Goal: Task Accomplishment & Management: Use online tool/utility

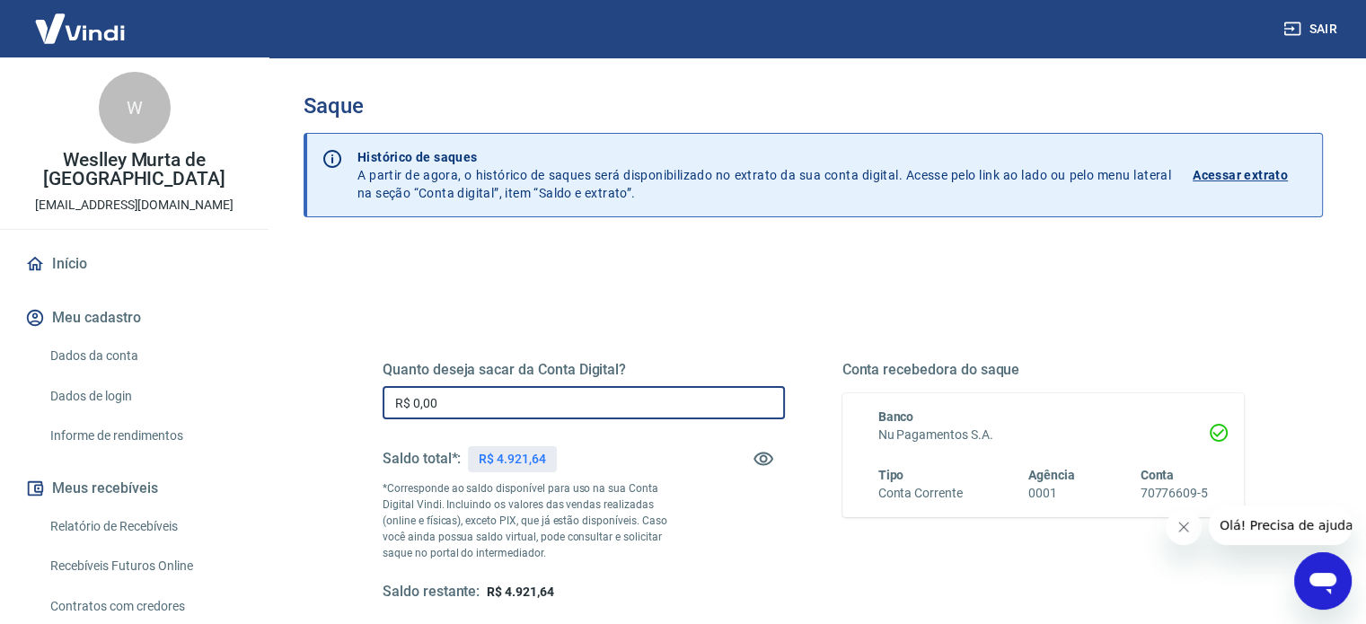
drag, startPoint x: 546, startPoint y: 401, endPoint x: 366, endPoint y: 405, distance: 179.6
click at [391, 403] on input "R$ 0,00" at bounding box center [584, 402] width 402 height 33
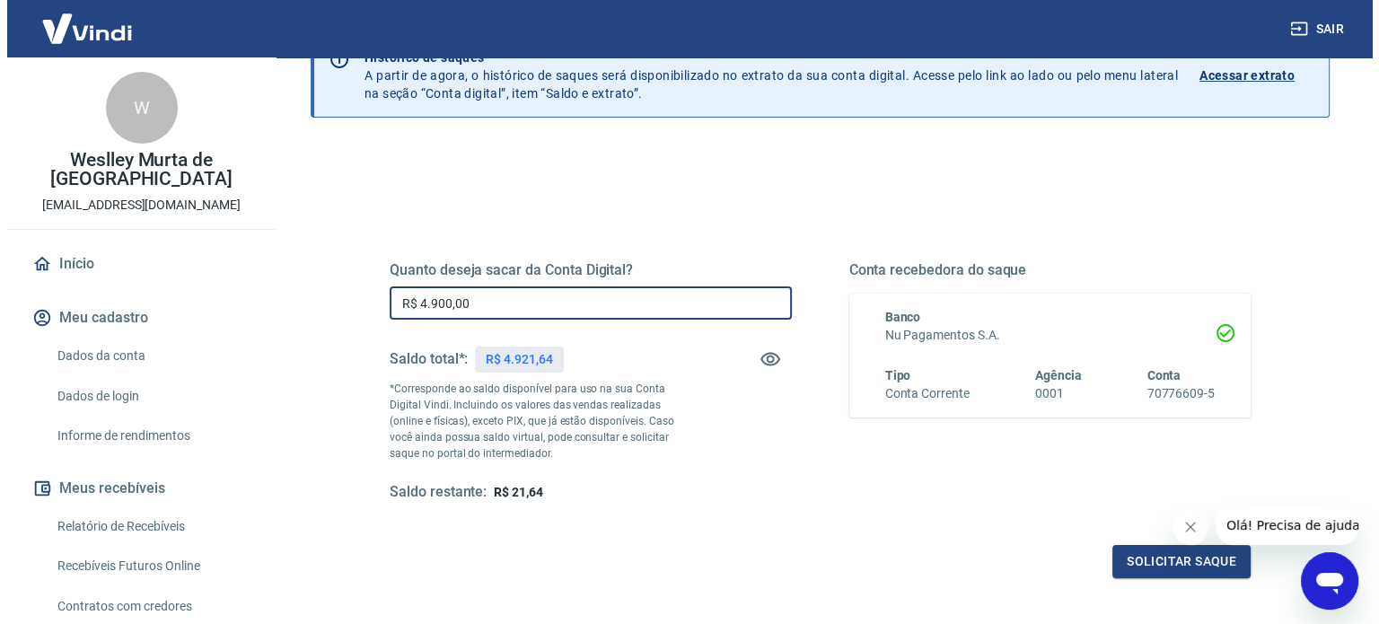
scroll to position [262, 0]
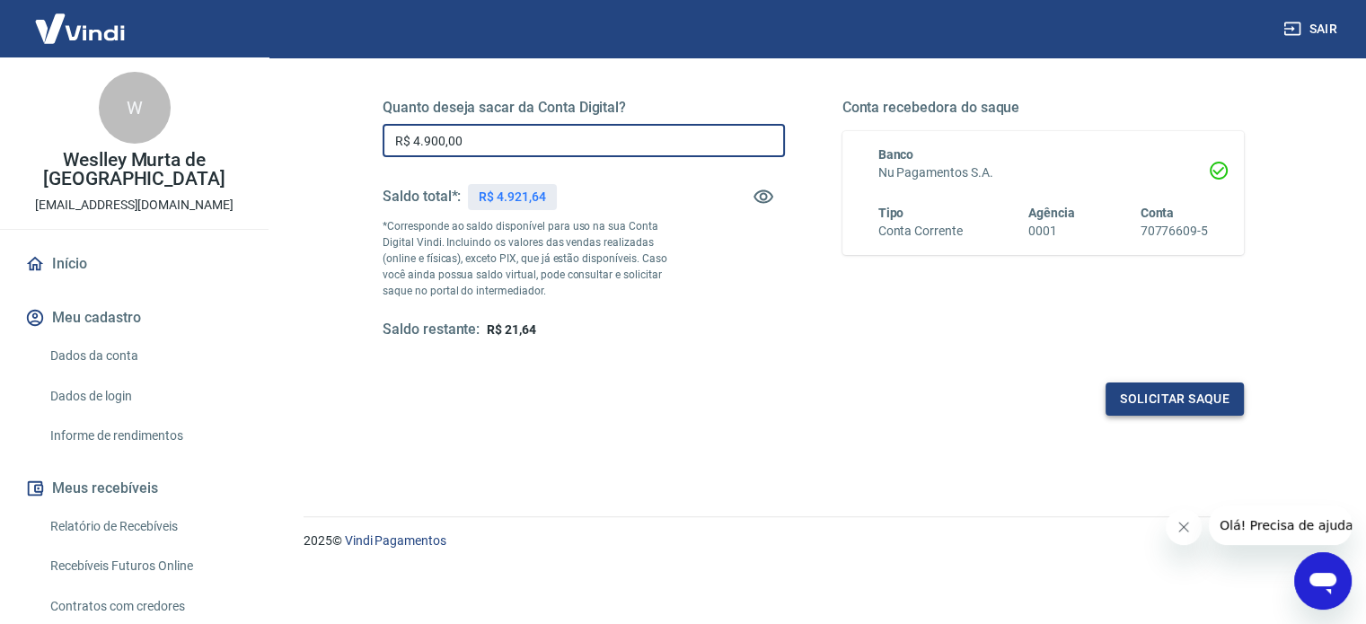
type input "R$ 4.900,00"
click at [1204, 384] on button "Solicitar saque" at bounding box center [1174, 399] width 138 height 33
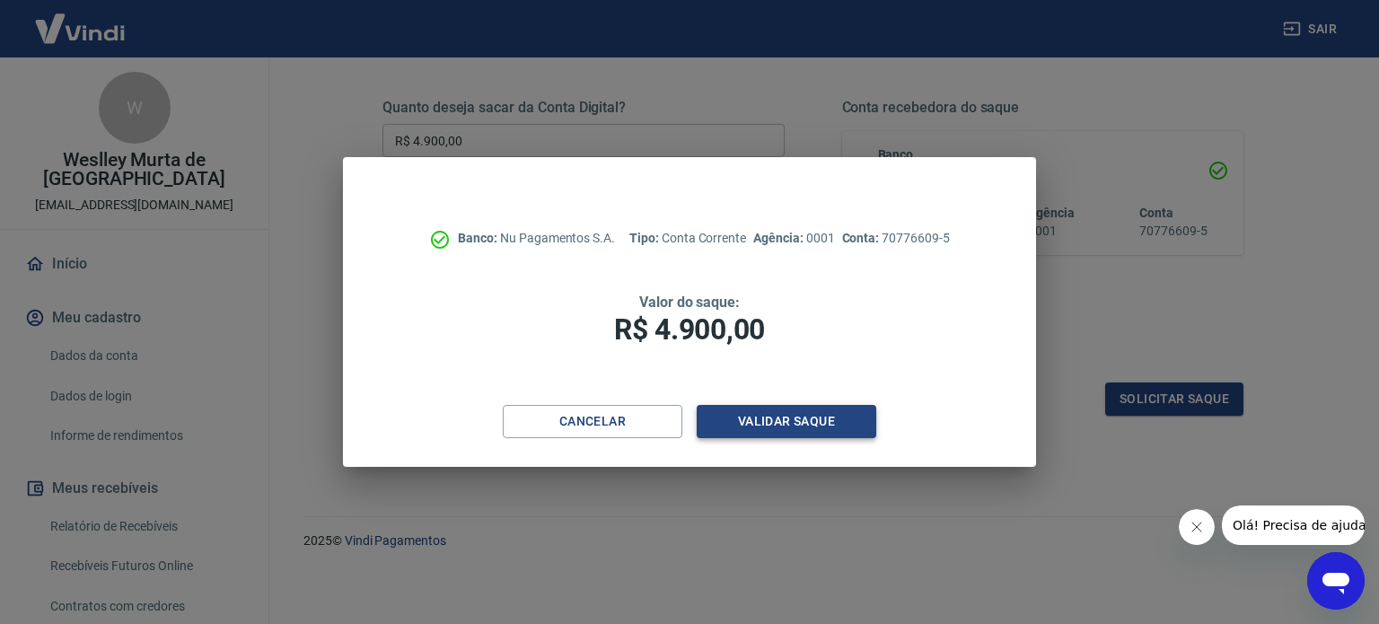
click at [782, 430] on button "Validar saque" at bounding box center [787, 421] width 180 height 33
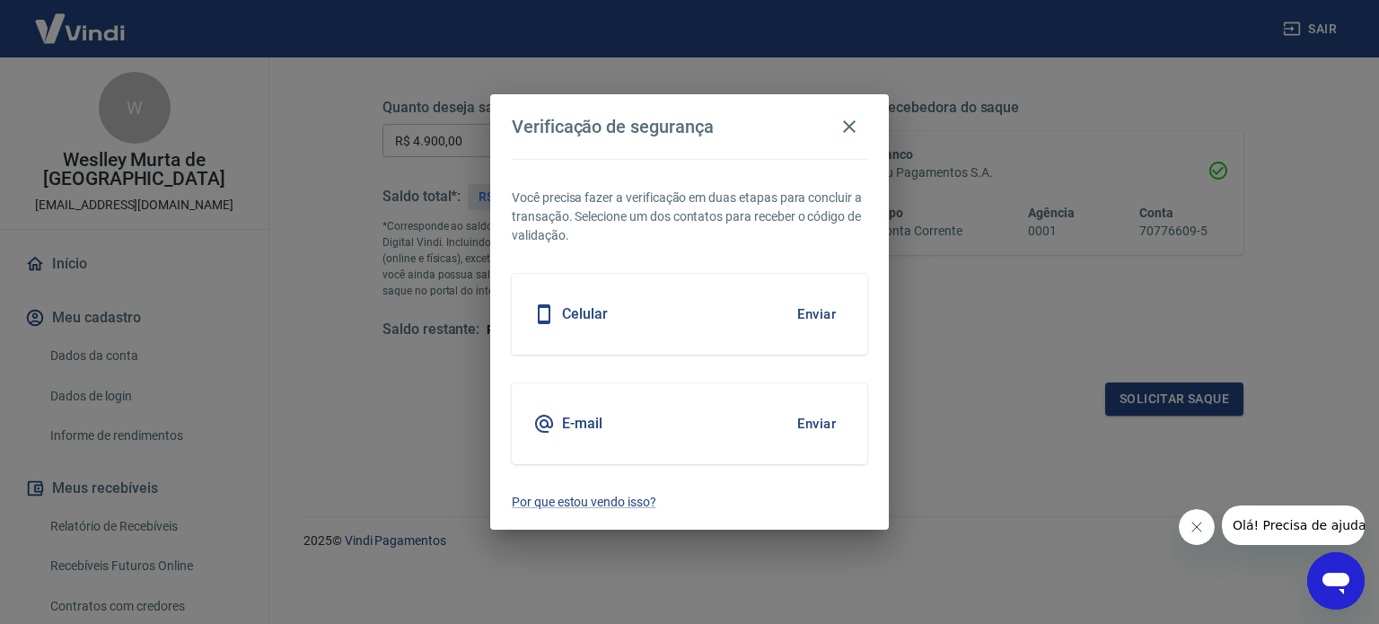
click at [826, 321] on button "Enviar" at bounding box center [817, 314] width 58 height 38
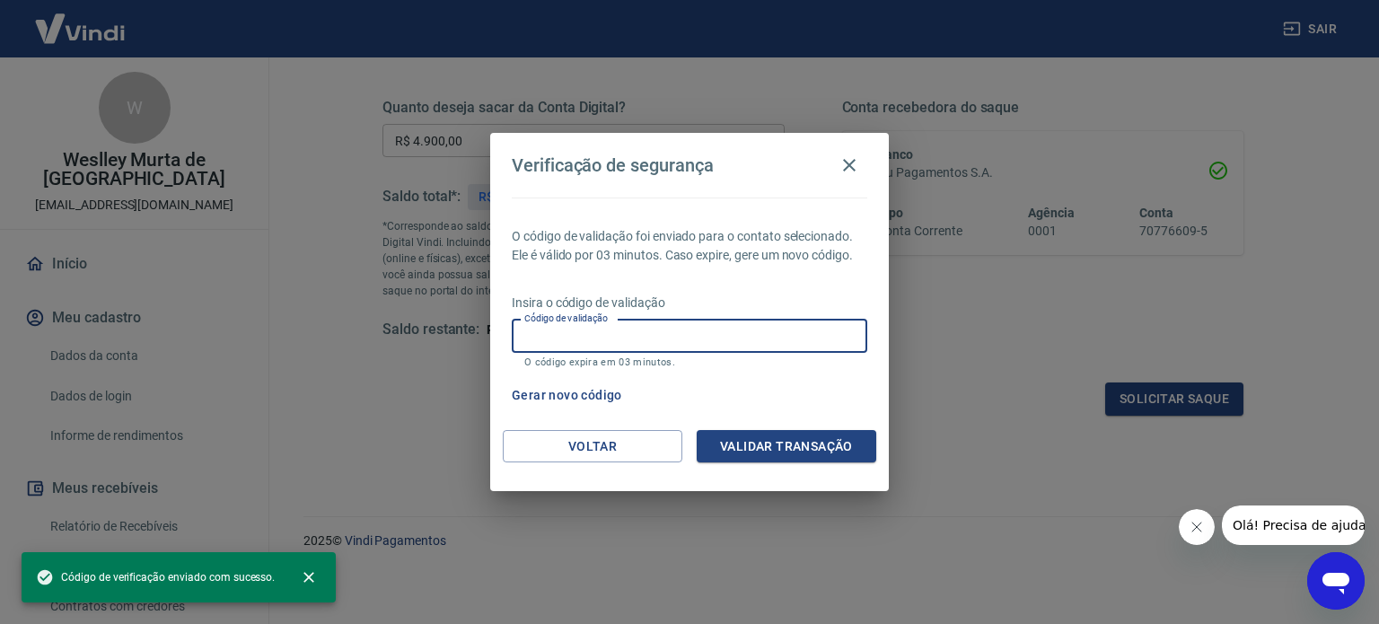
click at [643, 349] on input "Código de validação" at bounding box center [690, 336] width 356 height 33
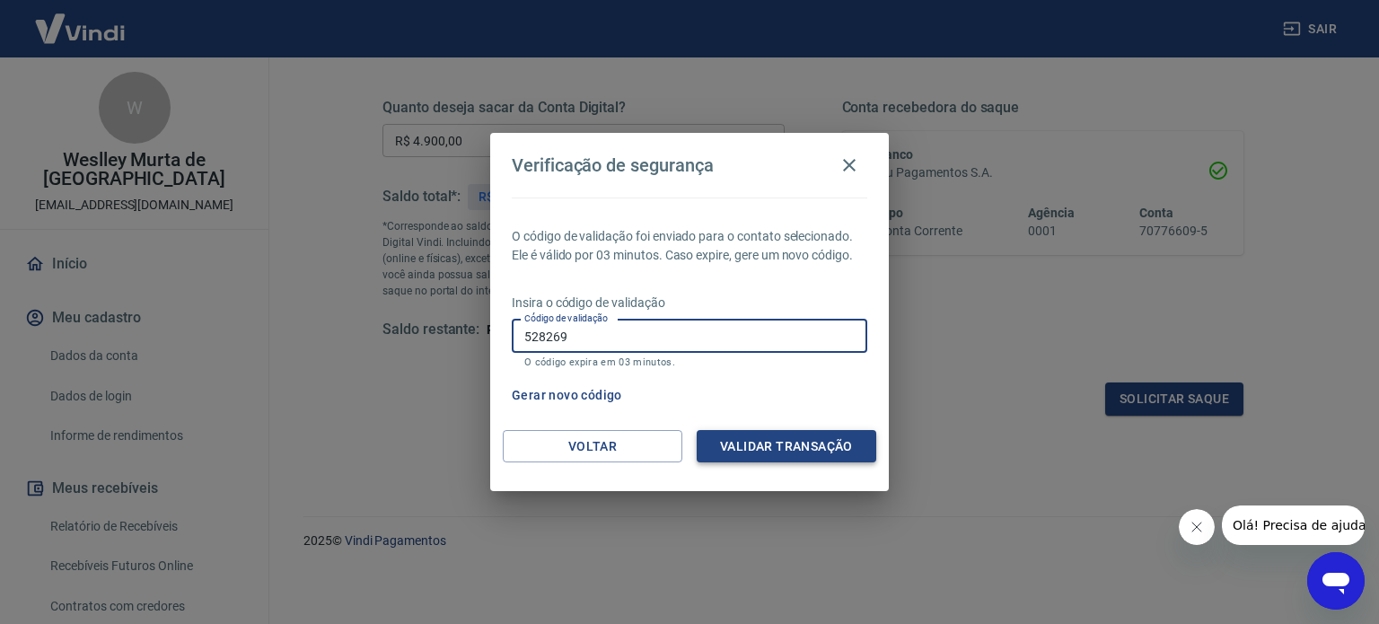
type input "528269"
click at [765, 446] on button "Validar transação" at bounding box center [787, 446] width 180 height 33
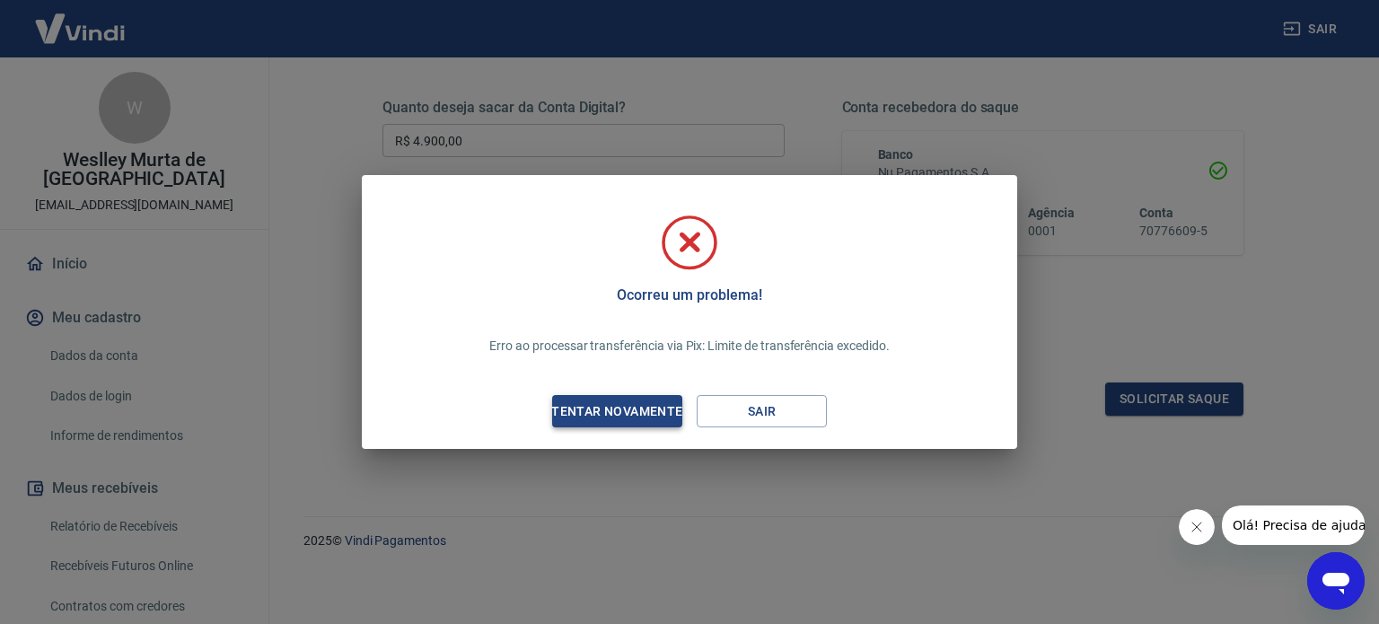
click at [647, 412] on div "Tentar novamente" at bounding box center [617, 411] width 174 height 22
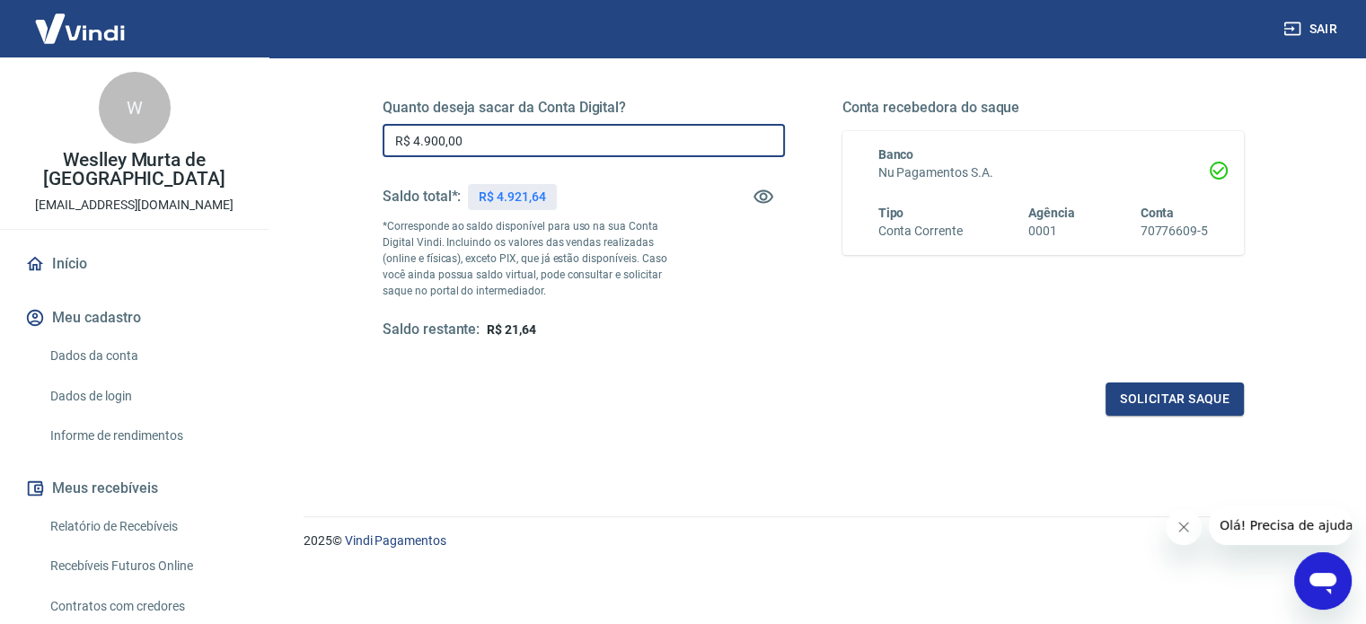
drag, startPoint x: 502, startPoint y: 147, endPoint x: 377, endPoint y: 153, distance: 124.9
click at [378, 153] on div "Quanto deseja sacar da Conta Digital? R$ 4.900,00 ​ Saldo total*: R$ 4.921,64 *…" at bounding box center [813, 229] width 904 height 418
type input "R$ 2.000,00"
click at [1151, 405] on button "Solicitar saque" at bounding box center [1174, 399] width 138 height 33
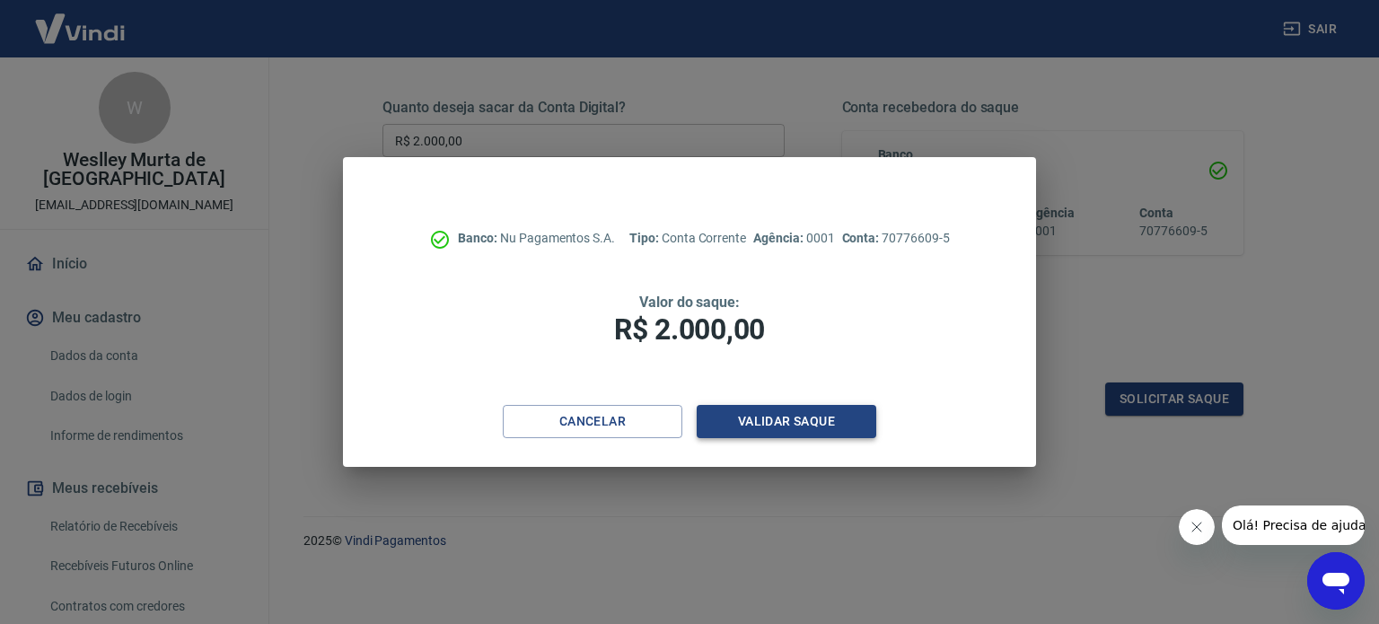
click at [768, 431] on button "Validar saque" at bounding box center [787, 421] width 180 height 33
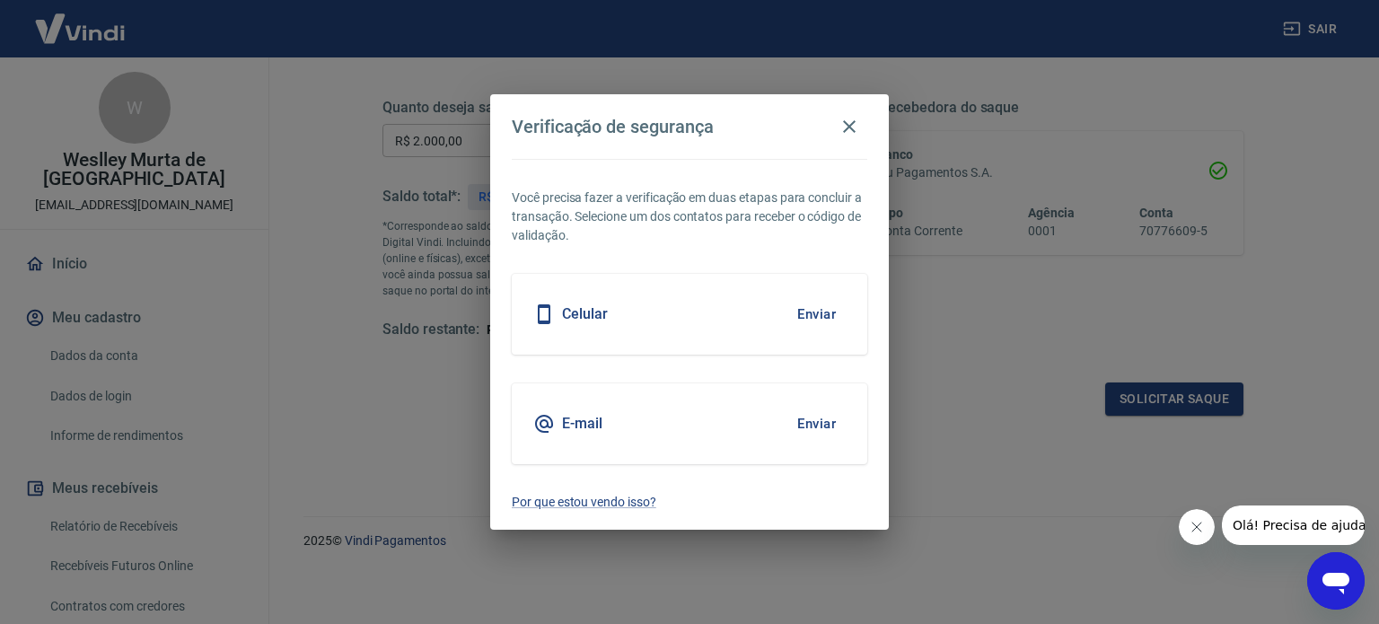
click at [819, 322] on button "Enviar" at bounding box center [817, 314] width 58 height 38
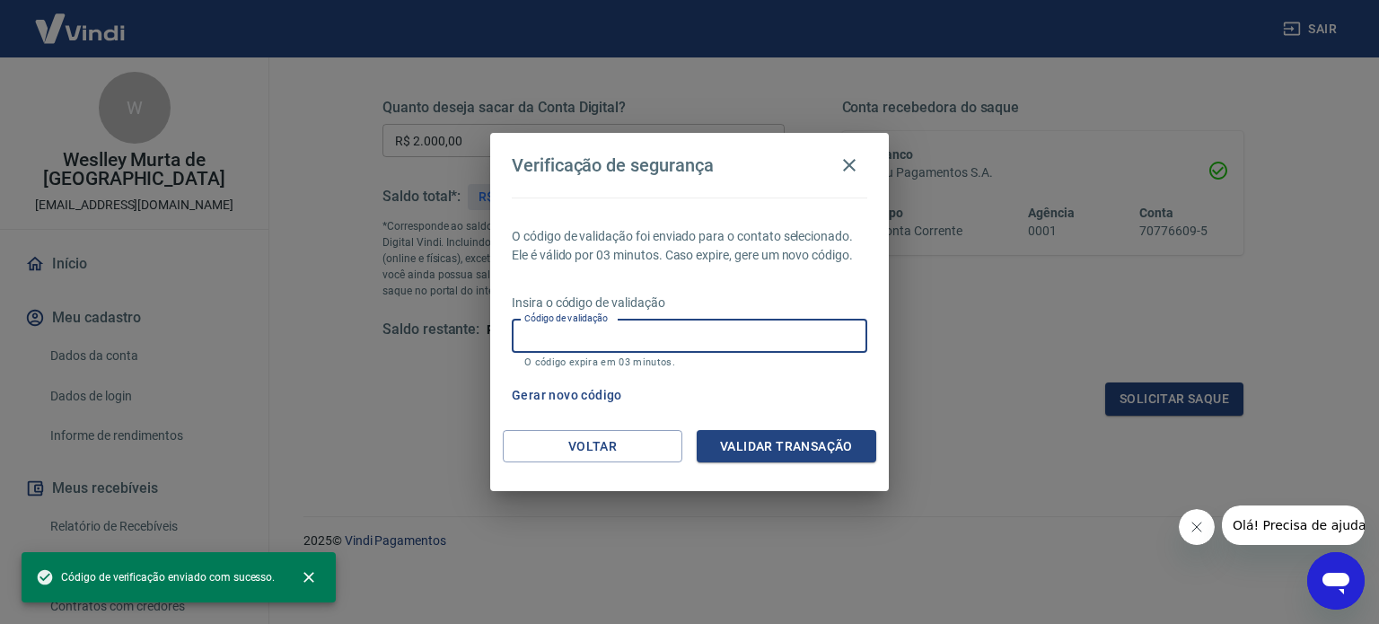
click at [633, 346] on input "Código de validação" at bounding box center [690, 336] width 356 height 33
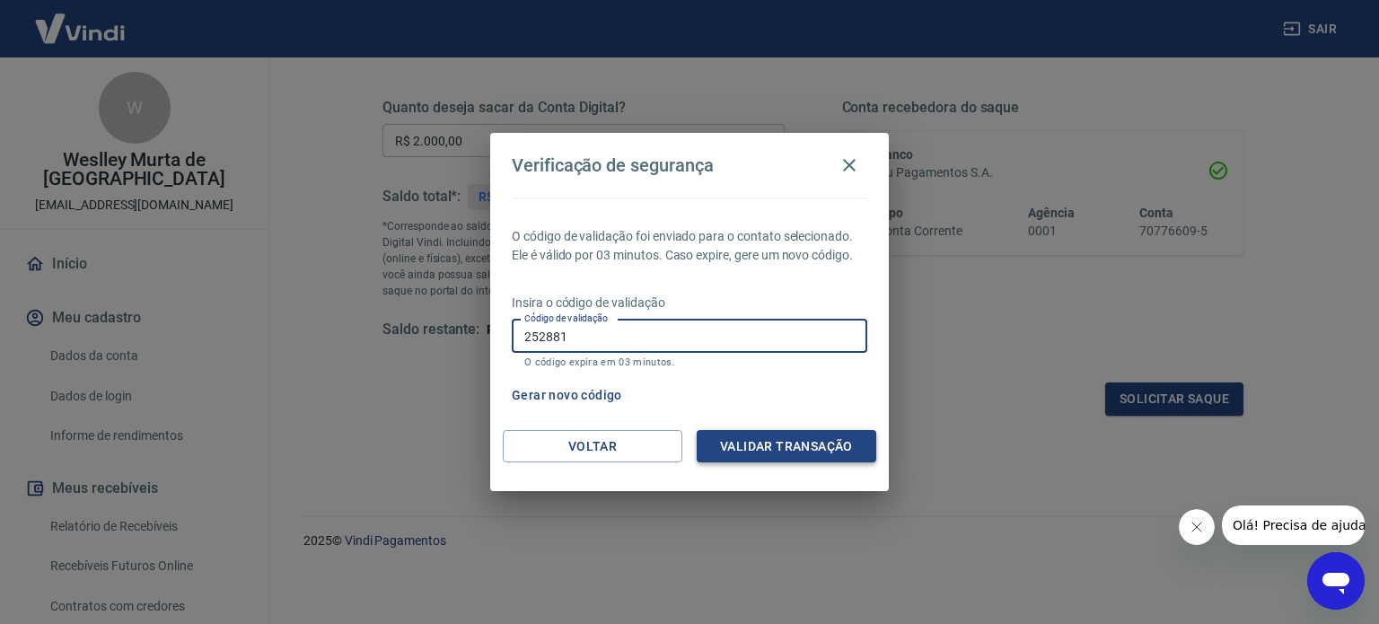
type input "252881"
click at [797, 434] on button "Validar transação" at bounding box center [787, 446] width 180 height 33
